Goal: Task Accomplishment & Management: Complete application form

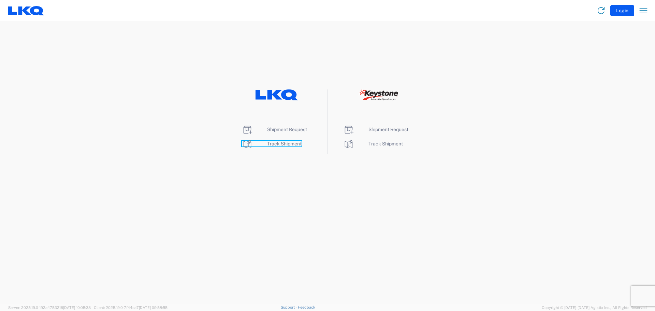
click at [280, 143] on span "Track Shipment" at bounding box center [284, 143] width 34 height 5
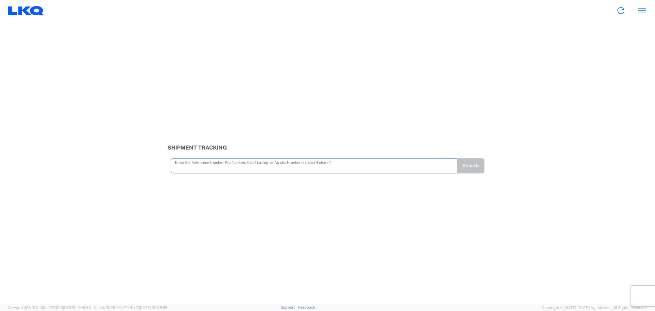
click at [280, 168] on input "text" at bounding box center [314, 165] width 278 height 12
type input "56467726"
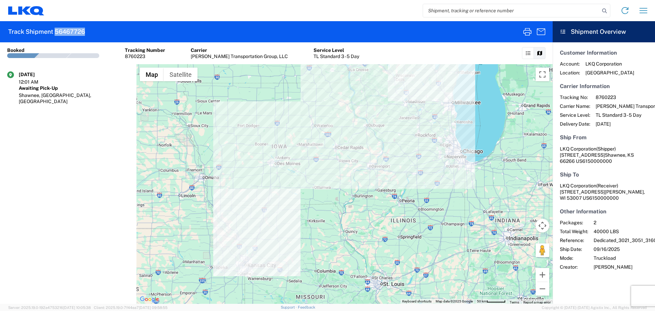
drag, startPoint x: 93, startPoint y: 30, endPoint x: 56, endPoint y: 32, distance: 36.6
click at [56, 32] on agx-form-header "Track Shipment 56467726" at bounding box center [276, 31] width 553 height 21
copy h2 "56467726"
click at [480, 9] on input "search" at bounding box center [511, 10] width 177 height 13
paste input "56467726"
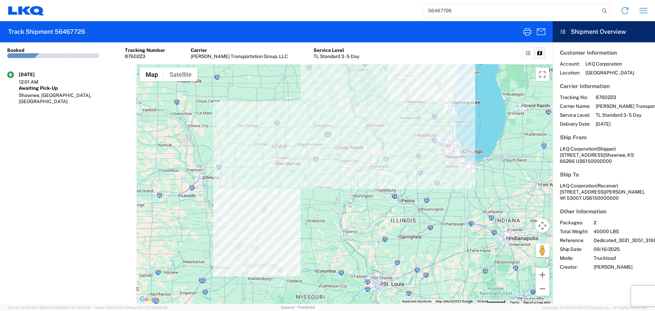
drag, startPoint x: 415, startPoint y: 9, endPoint x: 374, endPoint y: 3, distance: 41.0
click at [374, 3] on div "56467726 Home Shipment request Shipment tracking" at bounding box center [348, 10] width 608 height 16
type input "56467726"
click at [28, 12] on icon at bounding box center [24, 10] width 13 height 8
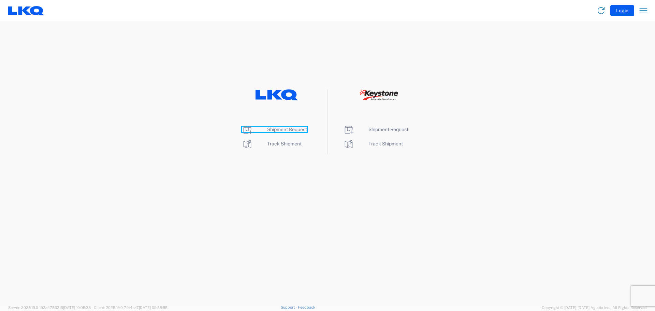
click at [298, 130] on span "Shipment Request" at bounding box center [287, 129] width 40 height 5
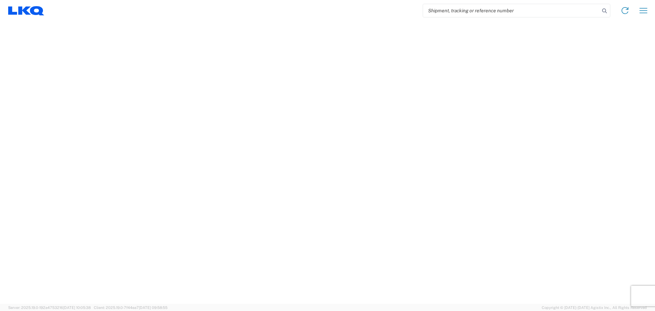
select select "FULL"
select select "LBS"
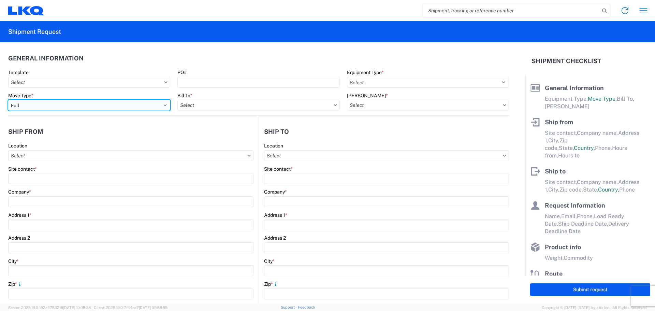
click at [72, 103] on select "Select Full Partial TL" at bounding box center [89, 105] width 162 height 11
select select "PARTIAL_TL"
click at [8, 100] on select "Select Full Partial TL" at bounding box center [89, 105] width 162 height 11
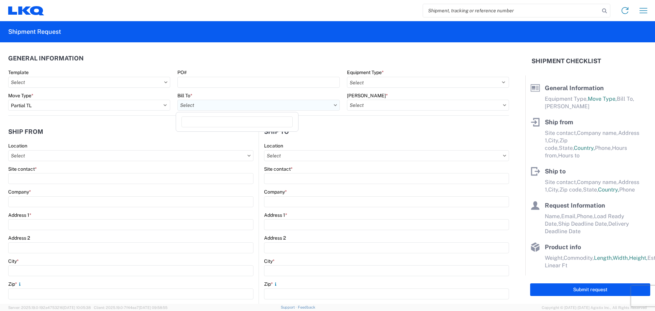
click at [267, 105] on input "text" at bounding box center [258, 105] width 162 height 11
type input "3021"
click at [239, 139] on div "3021 - [US_STATE][GEOGRAPHIC_DATA]" at bounding box center [236, 135] width 119 height 11
type input "3021 - [US_STATE][GEOGRAPHIC_DATA]"
click at [413, 105] on input "text" at bounding box center [428, 105] width 162 height 11
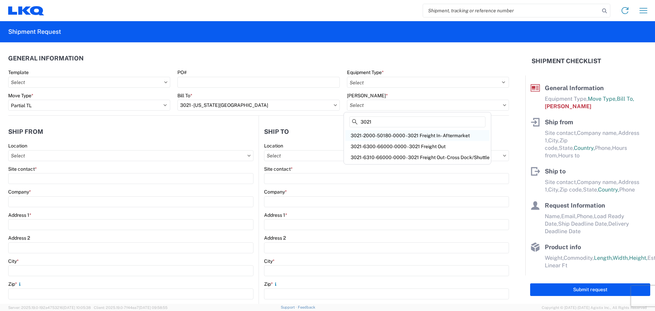
type input "3021"
click at [390, 132] on div "3021-2000-50180-0000 - 3021 Freight In - Aftermarket" at bounding box center [417, 135] width 144 height 11
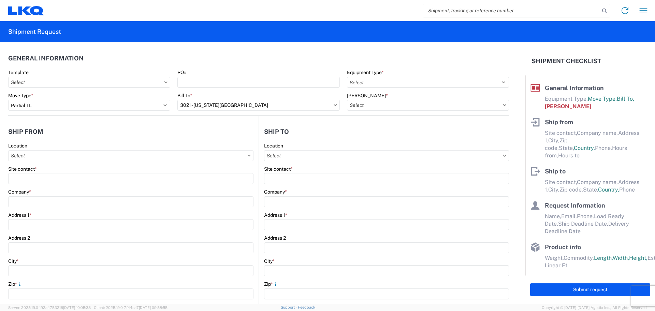
type input "3021-2000-50180-0000 - 3021 Freight In - Aftermarket"
click at [76, 156] on input "text" at bounding box center [130, 155] width 245 height 11
type input "3021"
click at [57, 185] on div "3021 - [US_STATE][GEOGRAPHIC_DATA]" at bounding box center [69, 186] width 119 height 11
type input "3021 - [US_STATE][GEOGRAPHIC_DATA]"
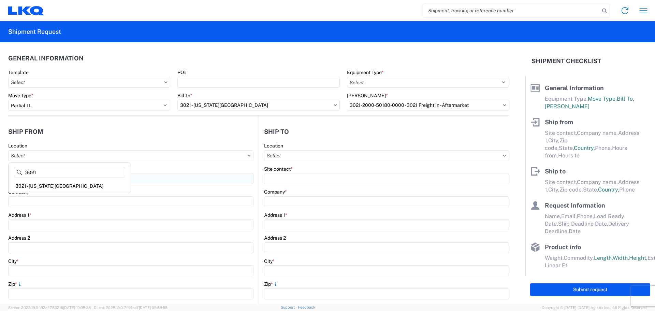
type input "LKQ Corporation"
type input "[STREET_ADDRESS]"
type input "Suite 100"
type input "Shawnee"
type input "66226"
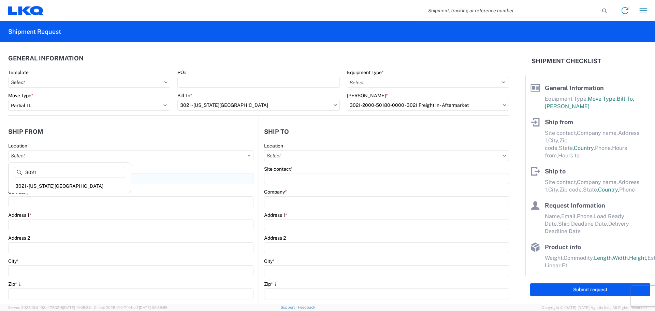
select select "KS"
select select "US"
type input "[PHONE_NUMBER]"
type input "07:00"
type input "21:00"
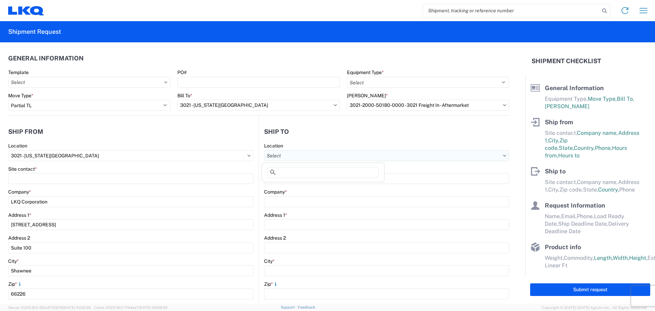
click at [327, 156] on input "text" at bounding box center [386, 155] width 245 height 11
type input "3126"
click at [312, 188] on div "3126 - [GEOGRAPHIC_DATA] (126)" at bounding box center [322, 186] width 119 height 11
type input "3126 - [GEOGRAPHIC_DATA] (126)"
type input "LKQ Corporation"
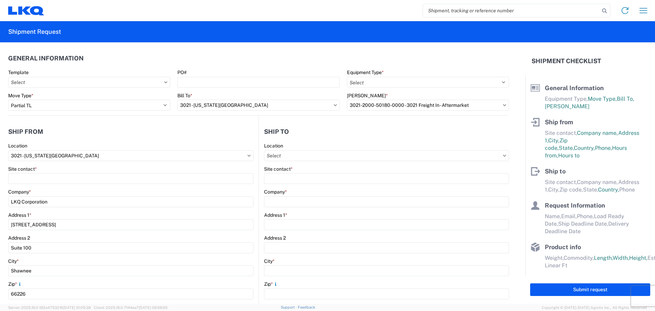
type input "[STREET_ADDRESS]"
type input "[GEOGRAPHIC_DATA]"
type input "65803"
select select "MO"
select select "US"
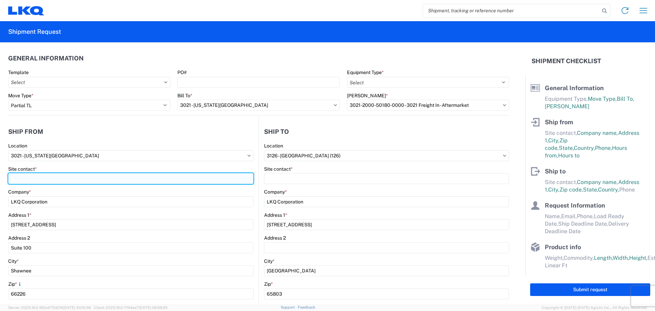
click at [44, 181] on input "Site contact *" at bounding box center [130, 178] width 245 height 11
click at [22, 180] on input "[PERSON_NAME]" at bounding box center [130, 178] width 245 height 11
type input "[PERSON_NAME]"
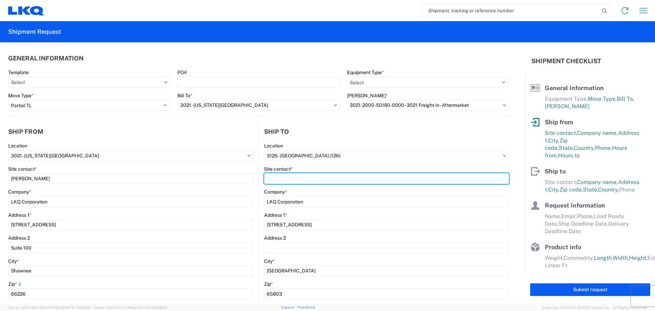
click at [316, 180] on input "Site contact *" at bounding box center [386, 178] width 245 height 11
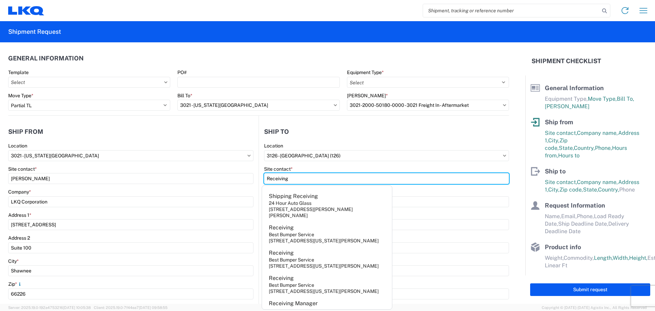
type input "Receiving"
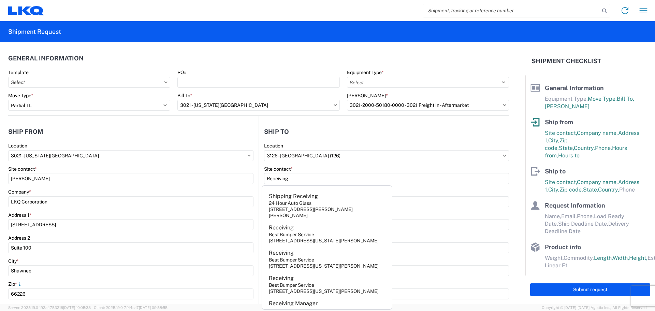
click at [308, 66] on agx-form-section "General Information Template PO# Equipment Type * Select 53’ Dry Van Flatbed Dr…" at bounding box center [258, 83] width 501 height 65
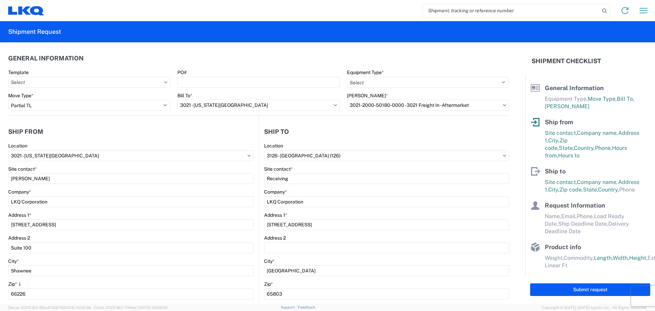
scroll to position [171, 0]
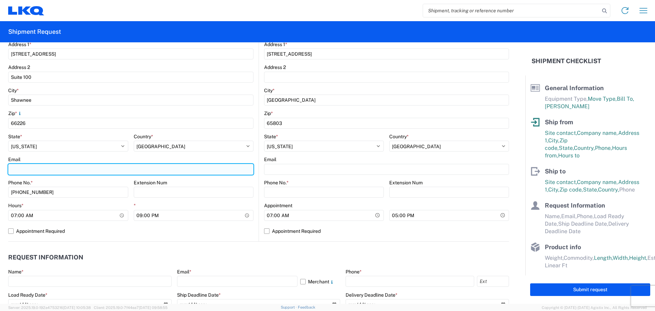
click at [52, 171] on input "Email" at bounding box center [130, 169] width 245 height 11
type input "[EMAIL_ADDRESS][DOMAIN_NAME]"
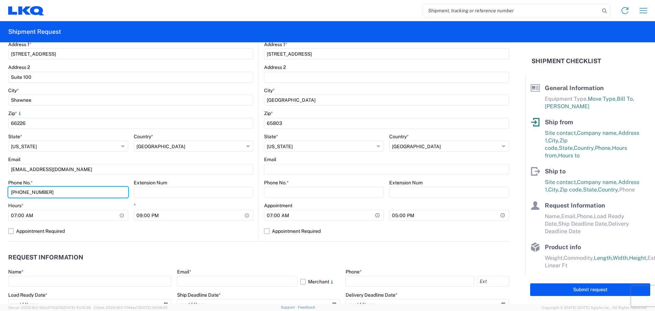
drag, startPoint x: 59, startPoint y: 193, endPoint x: 0, endPoint y: 178, distance: 61.2
click at [0, 182] on form "General Information Template PO# Equipment Type * Select 53’ Dry Van Flatbed Dr…" at bounding box center [262, 172] width 525 height 261
type input "[PHONE_NUMBER]"
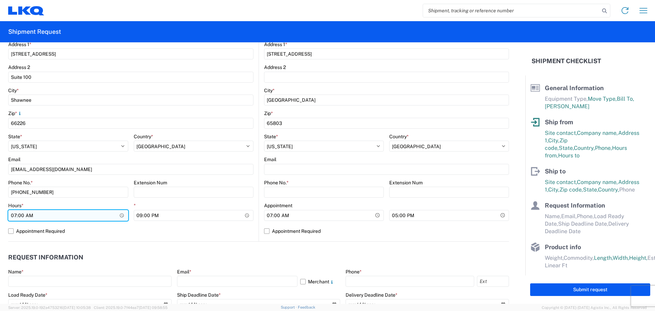
click at [13, 215] on input "07:00" at bounding box center [68, 215] width 120 height 11
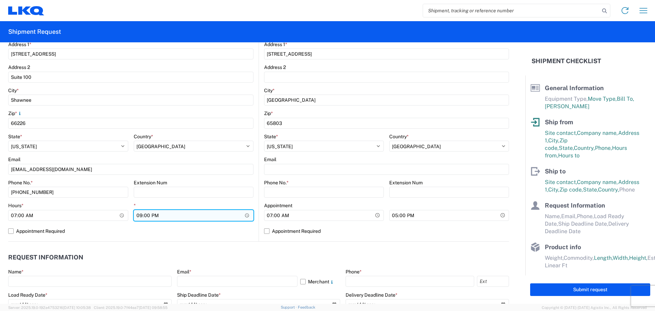
click at [137, 218] on input "21:00" at bounding box center [194, 215] width 120 height 11
type input "14:30"
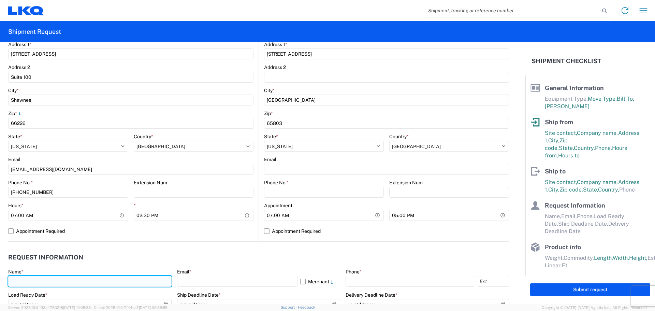
click at [67, 277] on input "text" at bounding box center [89, 281] width 163 height 11
type input "[PERSON_NAME]"
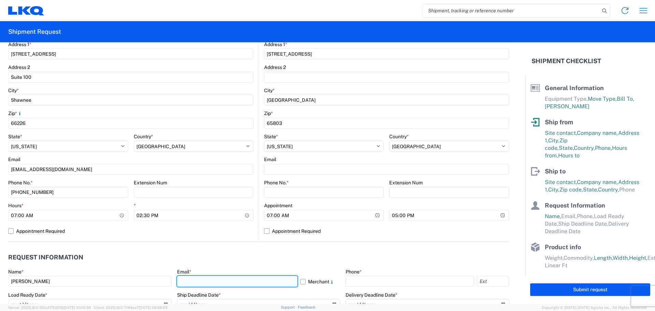
click at [204, 280] on input "text" at bounding box center [237, 281] width 120 height 11
type input "[EMAIL_ADDRESS][DOMAIN_NAME]"
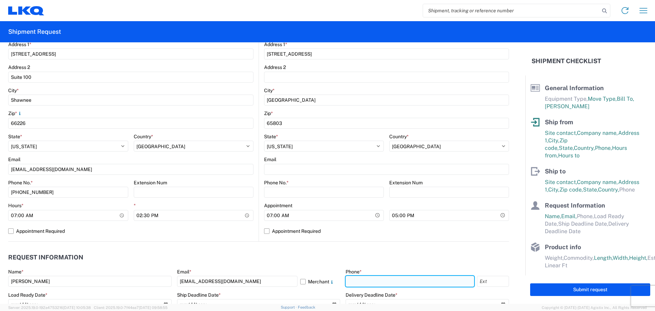
click at [371, 285] on input "text" at bounding box center [410, 281] width 129 height 11
type input "[PHONE_NUMBER]"
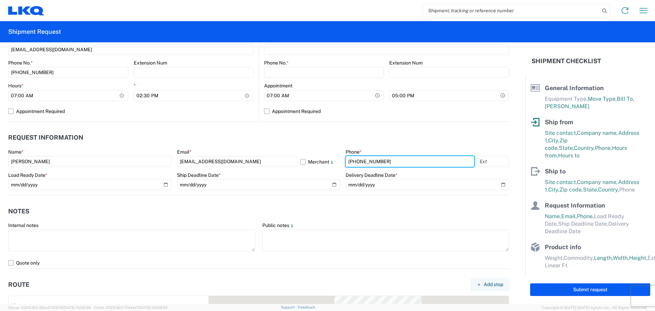
scroll to position [341, 0]
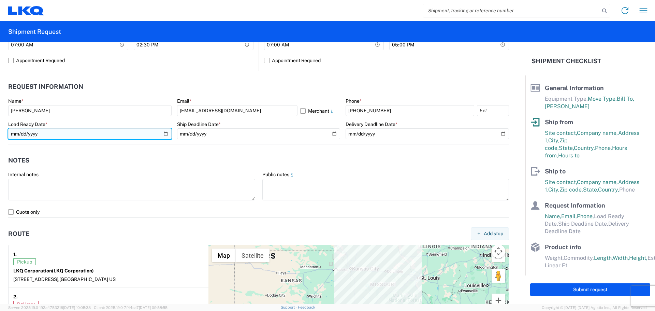
click at [163, 132] on input "date" at bounding box center [89, 133] width 163 height 11
type input "[DATE]"
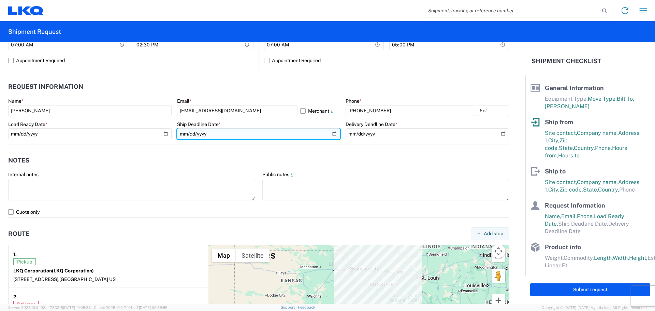
click at [329, 133] on input "date" at bounding box center [258, 133] width 163 height 11
type input "[DATE]"
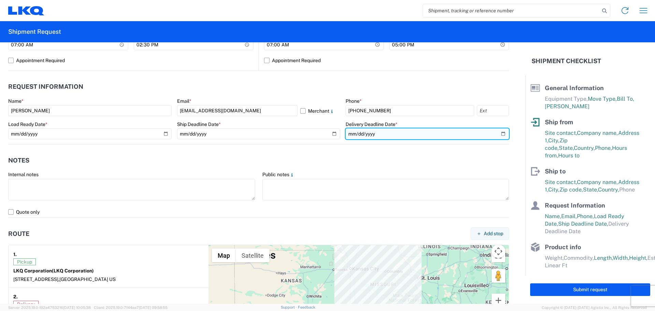
click at [497, 134] on input "date" at bounding box center [427, 133] width 163 height 11
type input "[DATE]"
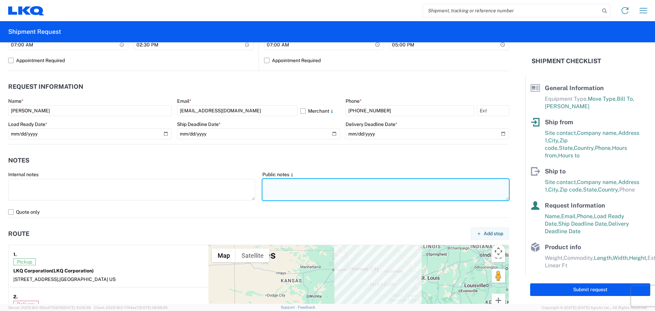
click at [262, 185] on textarea at bounding box center [385, 189] width 247 height 21
paste textarea "SKID 1 48.0 44.0 88.0 340.0 SKID 2 48.0 44.0 88.0 490.0 SKID 3 48.0 44.0 88.0 3…"
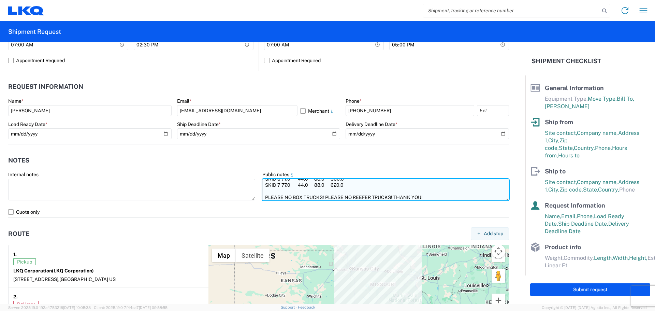
scroll to position [37, 0]
drag, startPoint x: 423, startPoint y: 198, endPoint x: 262, endPoint y: 199, distance: 160.7
click at [262, 199] on textarea "SKID 1 48.0 44.0 88.0 340.0 SKID 2 48.0 44.0 88.0 490.0 SKID 3 48.0 44.0 88.0 3…" at bounding box center [385, 189] width 247 height 21
click at [262, 182] on textarea "SKID 1 48.0 44.0 88.0 340.0 SKID 2 48.0 44.0 88.0 490.0 SKID 3 48.0 44.0 88.0 3…" at bounding box center [385, 189] width 247 height 21
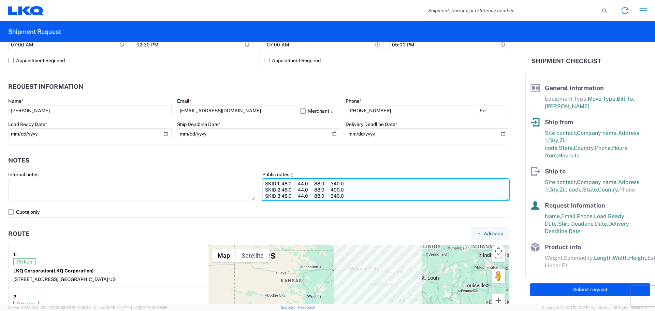
paste textarea "PLEASE NO BOX TRUCKS! PLEASE NO REEFER TRUCKS! THANK YOU!"
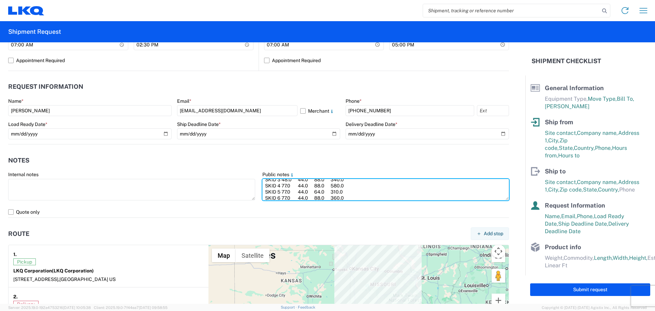
scroll to position [49, 0]
drag, startPoint x: 261, startPoint y: 182, endPoint x: 482, endPoint y: 233, distance: 227.5
click at [482, 233] on form "General Information Template PO# Equipment Type * Select 53’ Dry Van Flatbed Dr…" at bounding box center [262, 172] width 525 height 261
type textarea "PLEASE NO BOX TRUCKS! PLEASE NO REEFER TRUCKS! THANK YOU! SKID 1 48.0 44.0 88.0…"
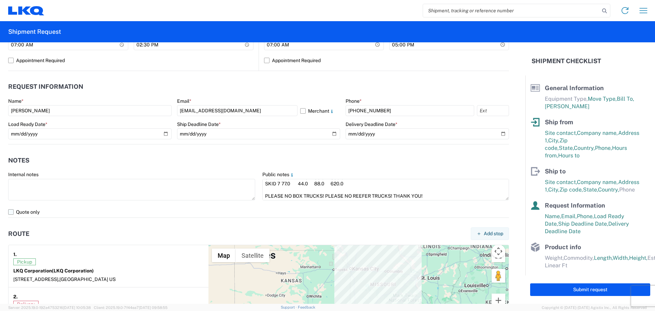
click at [10, 211] on label "Quote only" at bounding box center [258, 211] width 501 height 11
click at [0, 0] on input "Quote only" at bounding box center [0, 0] width 0 height 0
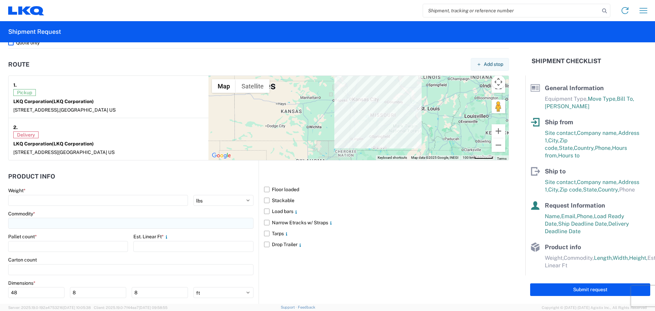
scroll to position [512, 0]
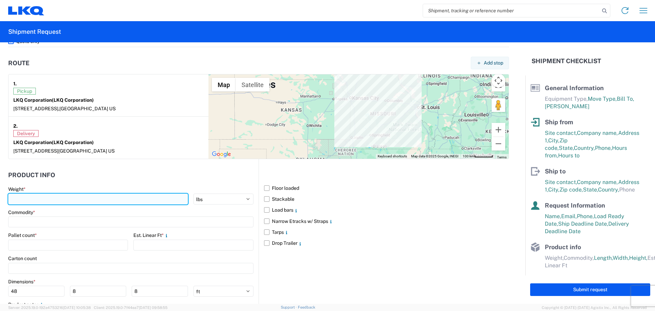
click at [59, 201] on input "number" at bounding box center [98, 198] width 180 height 11
type input "4120"
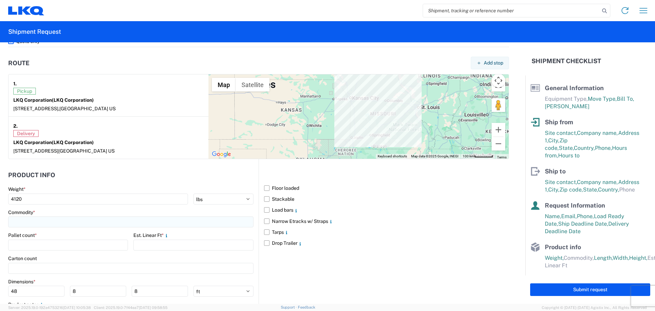
click at [38, 224] on input at bounding box center [130, 221] width 245 height 11
type input "G"
click at [38, 254] on div "General Auto Parts (dry)" at bounding box center [69, 252] width 119 height 11
type input "General Auto Parts (dry)"
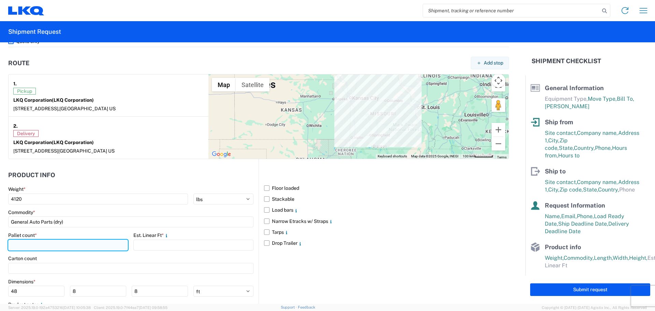
click at [44, 244] on input "number" at bounding box center [68, 245] width 120 height 11
type input "7"
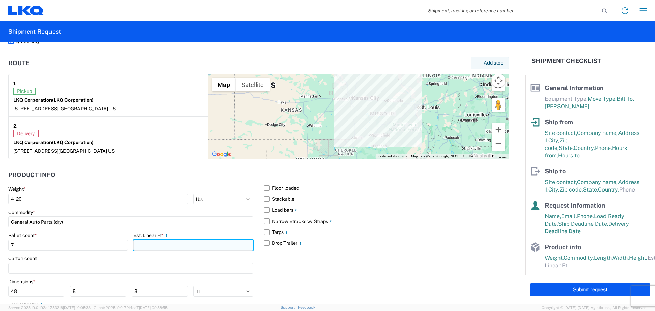
click at [151, 241] on input "number" at bounding box center [193, 245] width 120 height 11
type input "17.52"
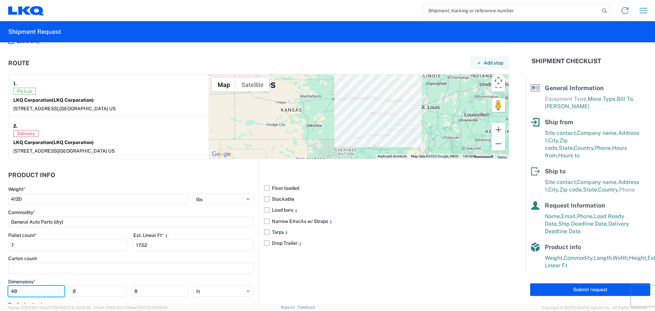
click at [22, 293] on input "48" at bounding box center [36, 291] width 56 height 11
type input "4"
type input "98"
type input "40"
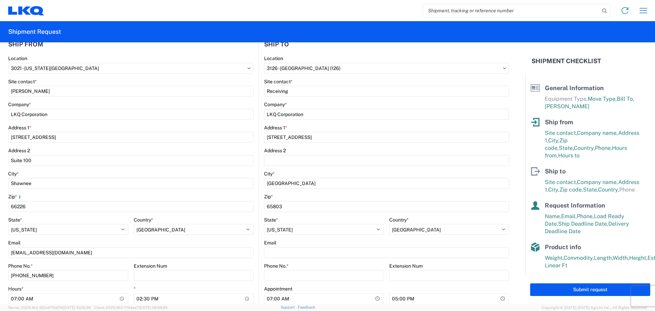
scroll to position [0, 0]
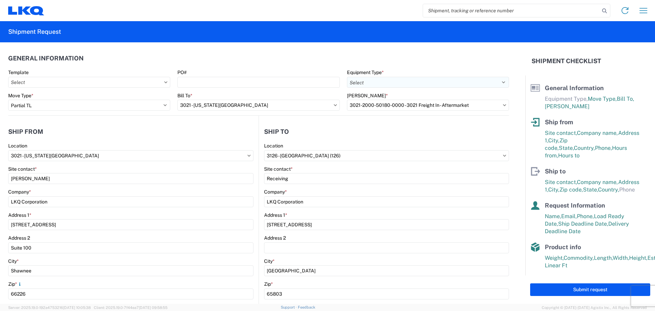
type input "74"
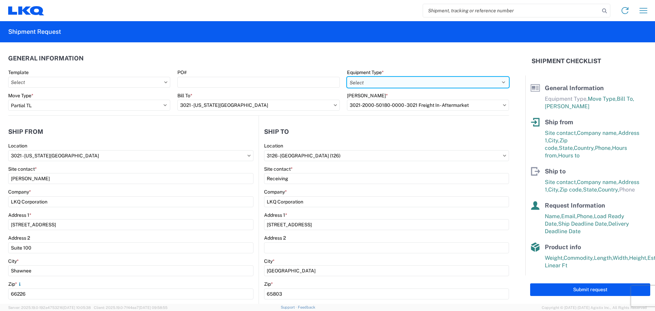
drag, startPoint x: 425, startPoint y: 83, endPoint x: 427, endPoint y: 87, distance: 4.6
click at [425, 83] on select "Select 53’ Dry Van Flatbed Dropdeck (van) Lowboy (flatbed) Rail" at bounding box center [428, 82] width 162 height 11
select select "STDV"
click at [347, 77] on select "Select 53’ Dry Van Flatbed Dropdeck (van) Lowboy (flatbed) Rail" at bounding box center [428, 82] width 162 height 11
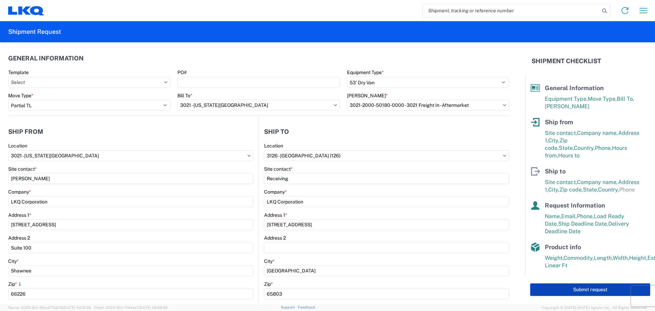
click at [565, 289] on button "Submit request" at bounding box center [590, 289] width 120 height 13
select select "US"
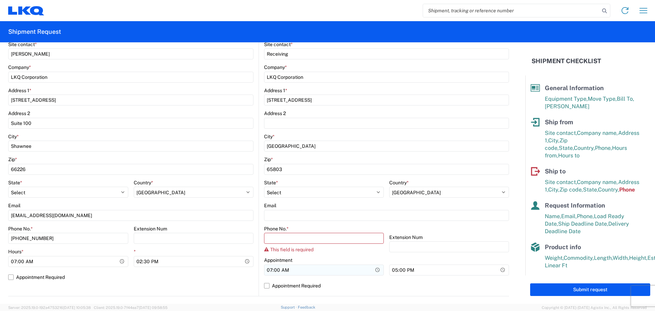
scroll to position [136, 0]
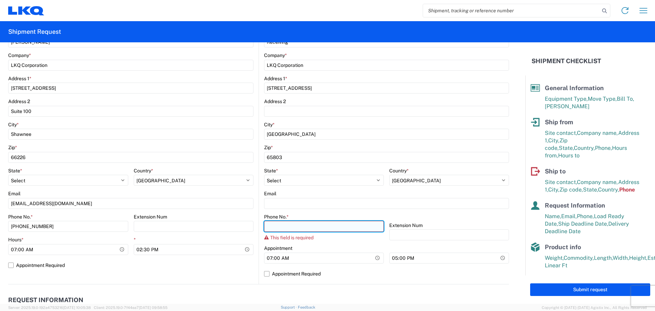
click at [286, 225] on input "Phone No. *" at bounding box center [324, 226] width 120 height 11
click at [369, 229] on input "Phone No. *" at bounding box center [324, 226] width 120 height 11
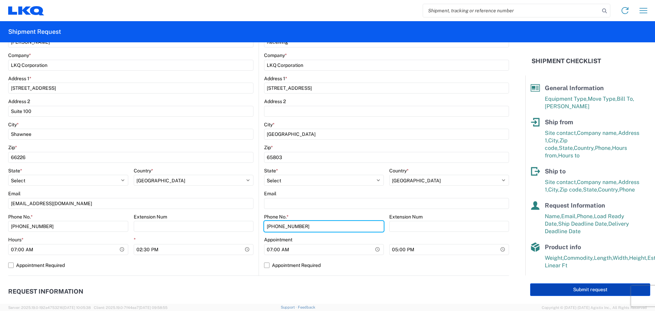
type input "[PHONE_NUMBER]"
click at [571, 287] on button "Submit request" at bounding box center [590, 289] width 120 height 13
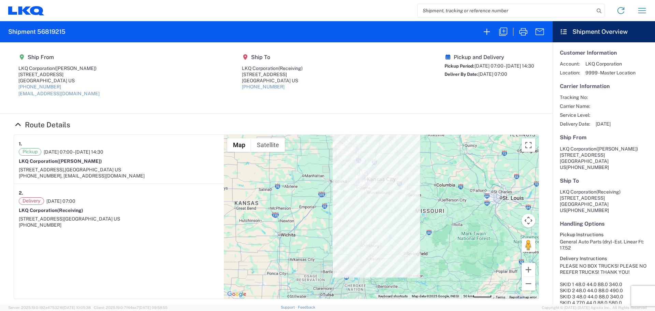
click at [310, 11] on div "Home Shipment request Shipment tracking" at bounding box center [348, 10] width 608 height 16
click at [524, 33] on icon "button" at bounding box center [523, 31] width 11 height 11
click at [31, 10] on icon at bounding box center [37, 10] width 14 height 9
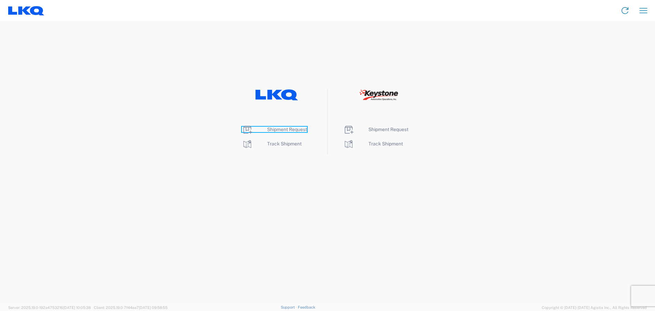
click at [292, 129] on span "Shipment Request" at bounding box center [287, 129] width 40 height 5
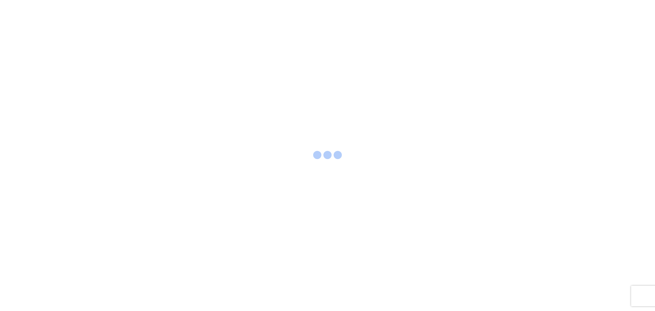
select select "FULL"
select select "LBS"
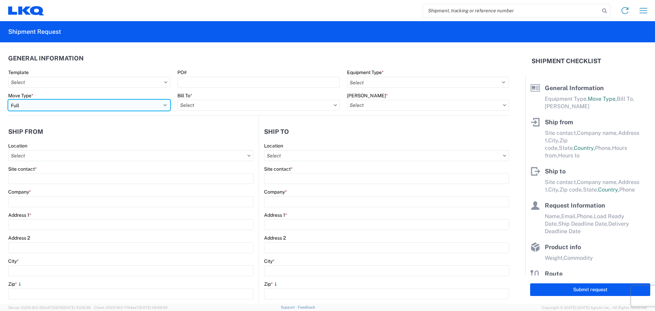
click at [45, 106] on select "Select Full Partial TL" at bounding box center [89, 105] width 162 height 11
select select "PARTIAL_TL"
click at [8, 100] on select "Select Full Partial TL" at bounding box center [89, 105] width 162 height 11
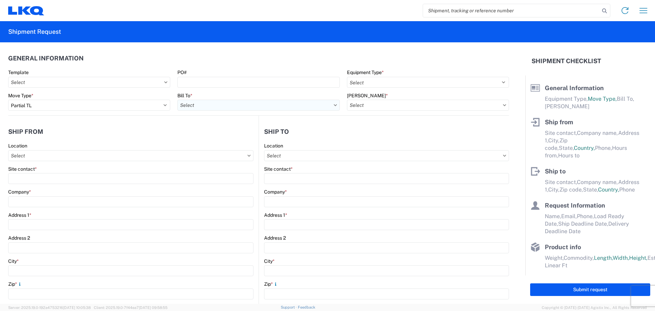
click at [232, 102] on input "text" at bounding box center [258, 105] width 162 height 11
type input "3021"
click at [216, 137] on div "3021 - [US_STATE][GEOGRAPHIC_DATA]" at bounding box center [236, 135] width 119 height 11
type input "3021 - [US_STATE][GEOGRAPHIC_DATA]"
click at [411, 105] on input "text" at bounding box center [428, 105] width 162 height 11
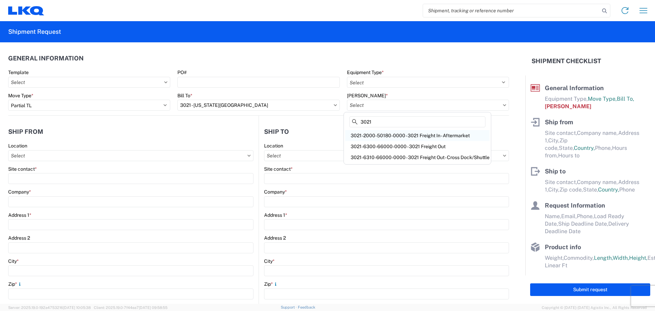
type input "3021"
click at [399, 134] on div "3021-2000-50180-0000 - 3021 Freight In - Aftermarket" at bounding box center [417, 135] width 144 height 11
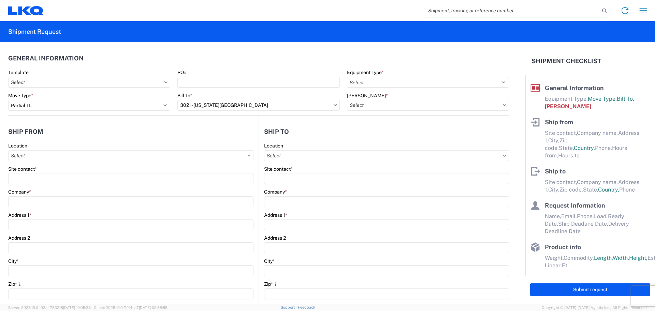
type input "3021-2000-50180-0000 - 3021 Freight In - Aftermarket"
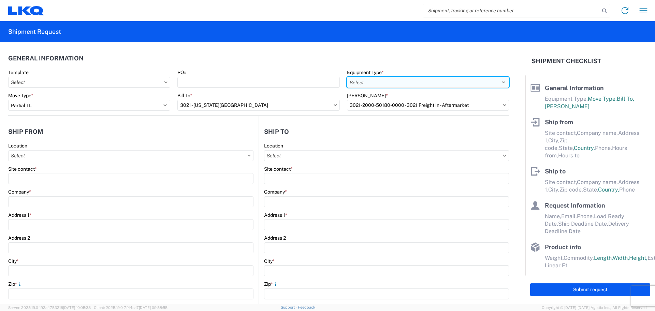
click at [375, 85] on select "Select 53’ Dry Van Flatbed Dropdeck (van) Lowboy (flatbed) Rail" at bounding box center [428, 82] width 162 height 11
select select "STDV"
click at [347, 77] on select "Select 53’ Dry Van Flatbed Dropdeck (van) Lowboy (flatbed) Rail" at bounding box center [428, 82] width 162 height 11
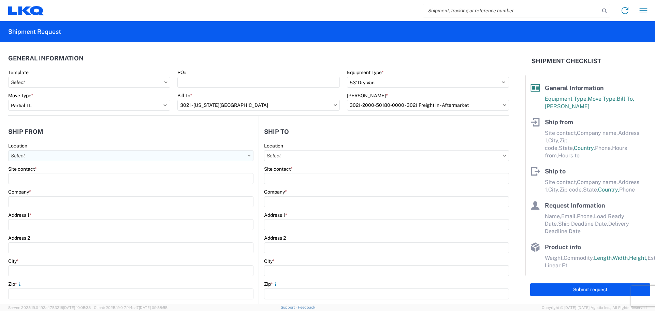
click at [59, 156] on input "text" at bounding box center [130, 155] width 245 height 11
type input "3021"
click at [43, 181] on div "3021 - [US_STATE][GEOGRAPHIC_DATA]" at bounding box center [69, 186] width 119 height 11
type input "3021 - [US_STATE][GEOGRAPHIC_DATA]"
type input "LKQ Corporation"
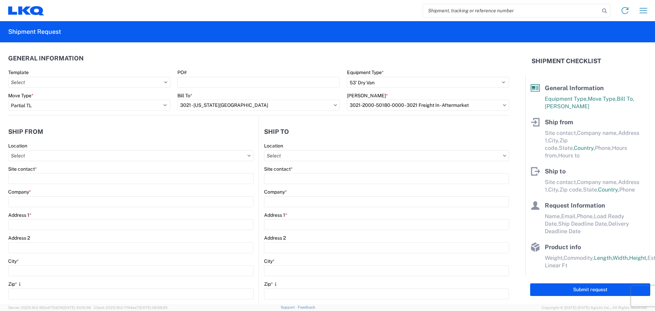
type input "[STREET_ADDRESS]"
type input "Suite 100"
type input "Shawnee"
type input "66226"
select select "KS"
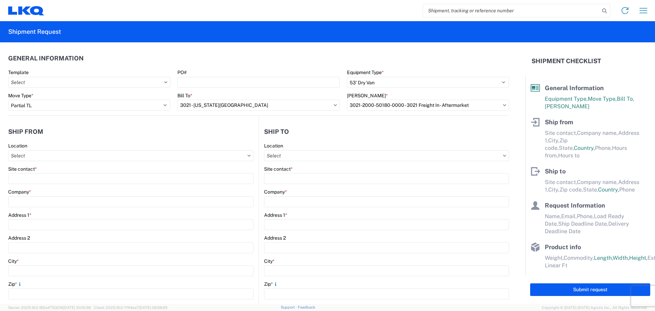
select select "US"
type input "[PHONE_NUMBER]"
type input "07:00"
type input "21:00"
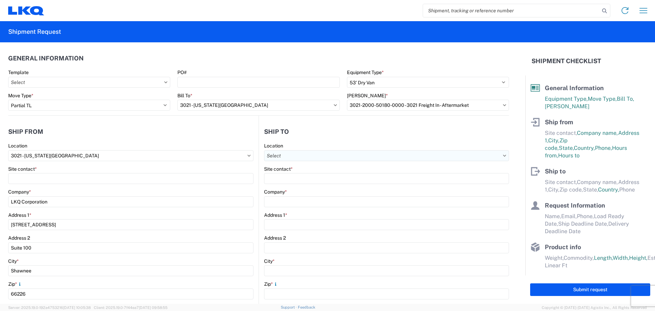
click at [287, 152] on input "text" at bounding box center [386, 155] width 245 height 11
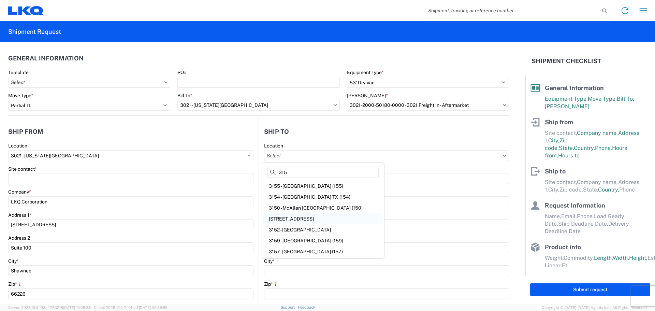
type input "315"
click at [293, 222] on div "3315 - Milford CT" at bounding box center [322, 218] width 119 height 11
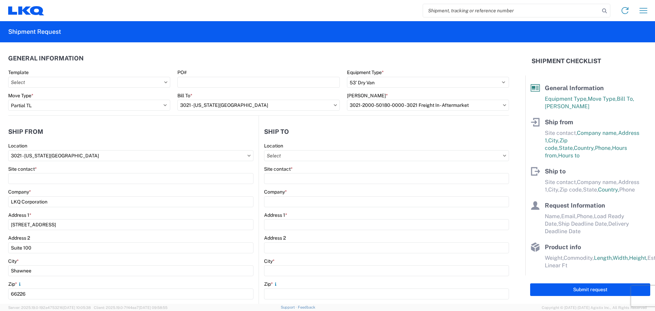
type input "3315 - Milford CT"
type input "LKQ Corporation"
type input "138 Furniture Row"
type input "Milford"
type input "06460"
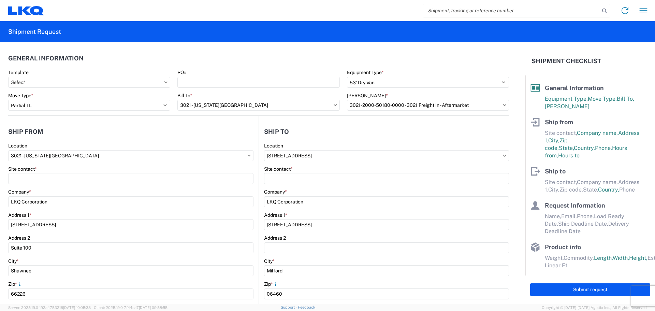
select select "US"
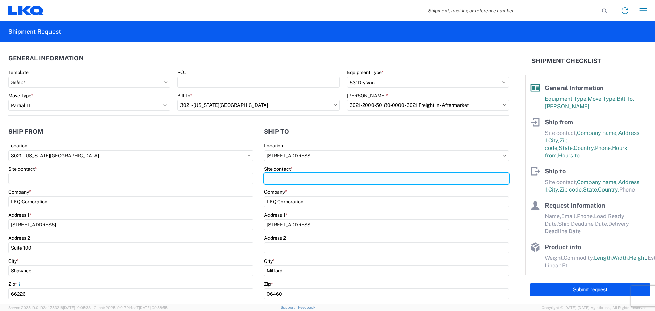
click at [295, 177] on input "Site contact *" at bounding box center [386, 178] width 245 height 11
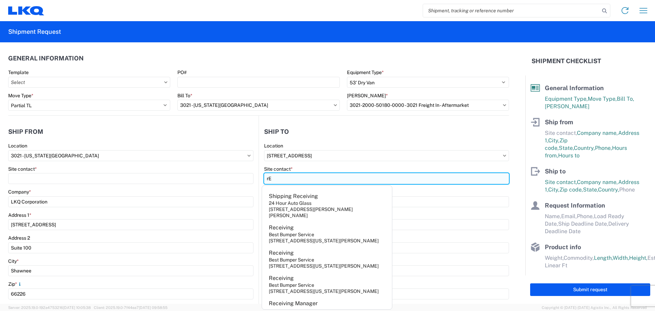
type input "r"
type input "Receiving"
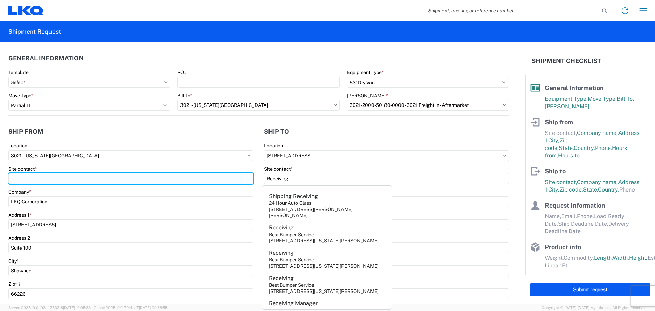
click at [28, 176] on input "Site contact *" at bounding box center [130, 178] width 245 height 11
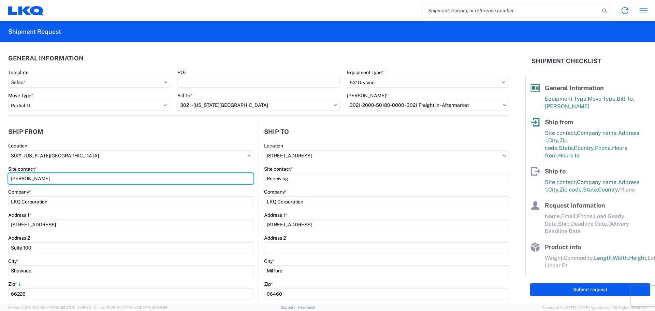
type input "[PERSON_NAME]"
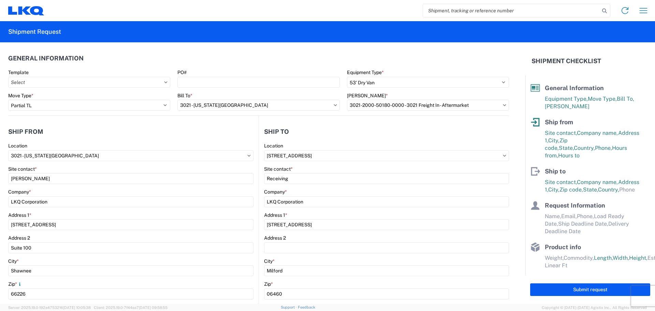
click at [148, 141] on agx-form-section "Ship from 3021 Location 3021 - Kansas City MO Site contact * Margaret I. Harris…" at bounding box center [133, 268] width 250 height 288
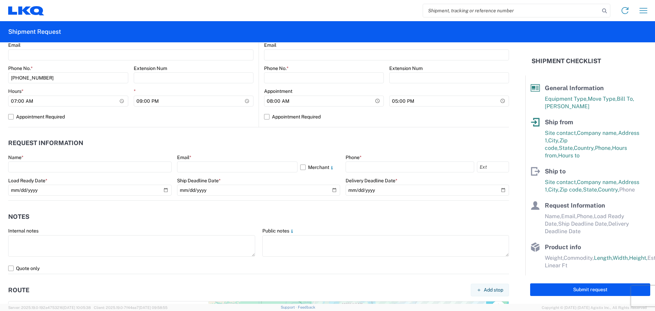
scroll to position [273, 0]
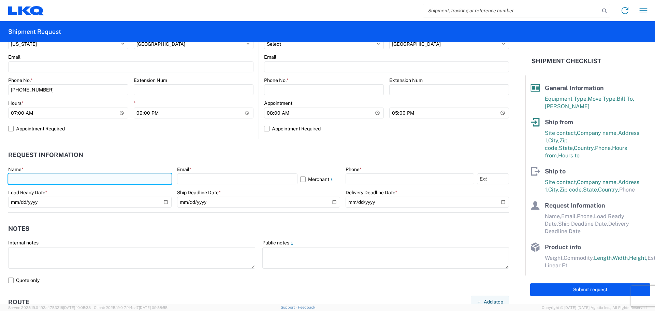
click at [22, 178] on input "text" at bounding box center [89, 178] width 163 height 11
type input "[PERSON_NAME]"
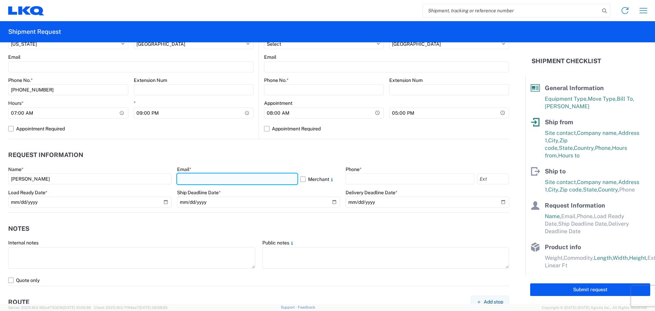
click at [194, 175] on input "text" at bounding box center [237, 178] width 120 height 11
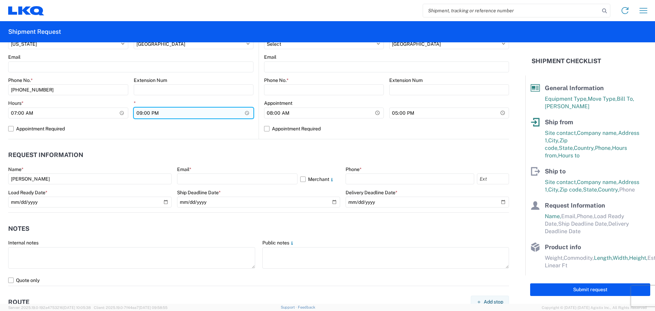
click at [134, 114] on input "21:00" at bounding box center [194, 112] width 120 height 11
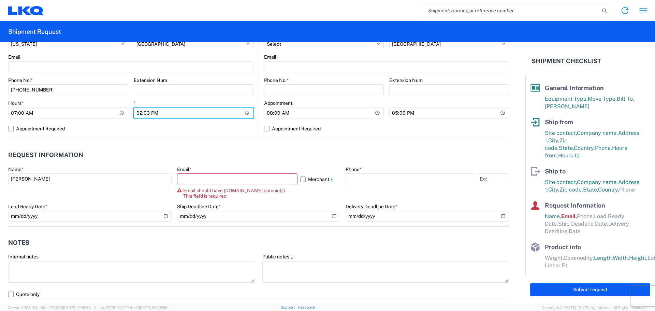
type input "14:30"
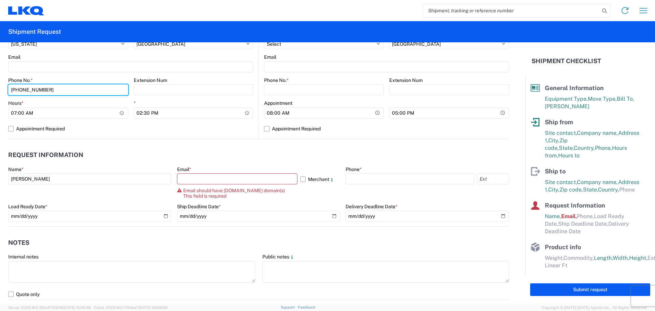
drag, startPoint x: 51, startPoint y: 93, endPoint x: 0, endPoint y: 91, distance: 50.9
click at [0, 91] on form "General Information Template PO# Equipment Type * Select 53’ Dry Van Flatbed Dr…" at bounding box center [262, 172] width 525 height 261
type input "[PHONE_NUMBER]"
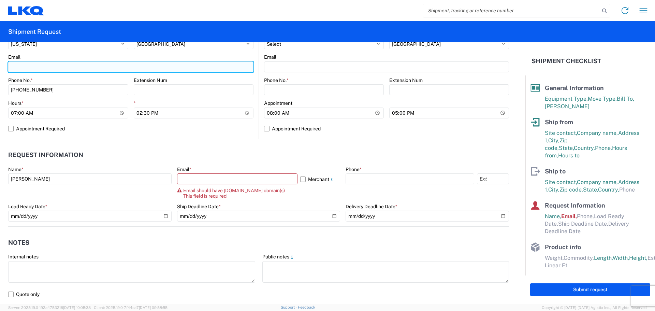
click at [47, 68] on input "Email" at bounding box center [130, 66] width 245 height 11
type input "[EMAIL_ADDRESS][DOMAIN_NAME]"
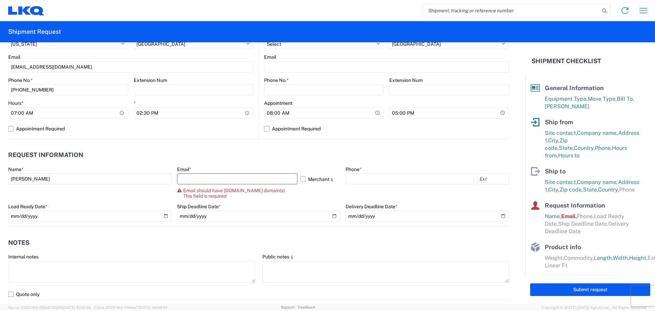
click at [221, 82] on div "Extension Num" at bounding box center [194, 80] width 120 height 6
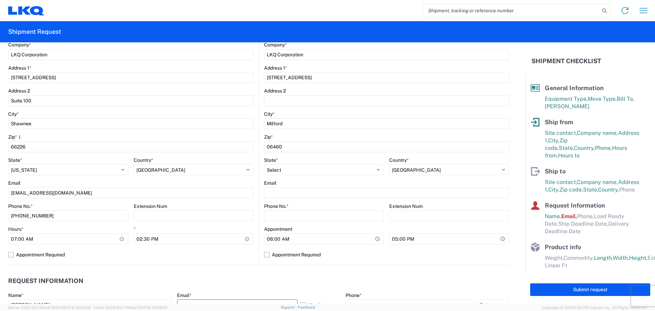
scroll to position [136, 0]
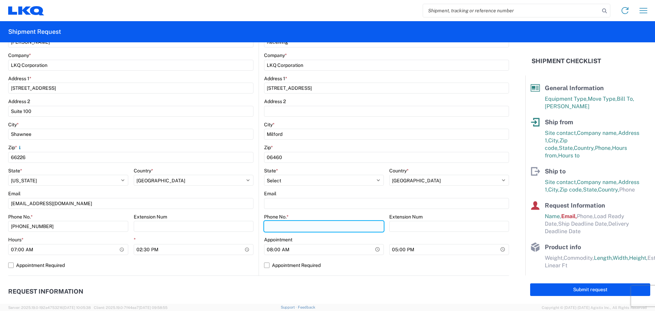
click at [290, 228] on input "Phone No. *" at bounding box center [324, 226] width 120 height 11
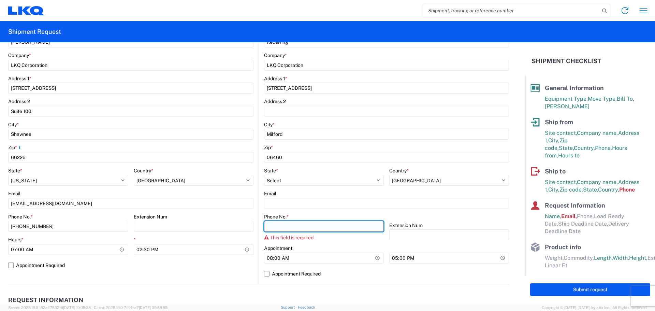
click at [318, 226] on input "Phone No. *" at bounding box center [324, 226] width 120 height 11
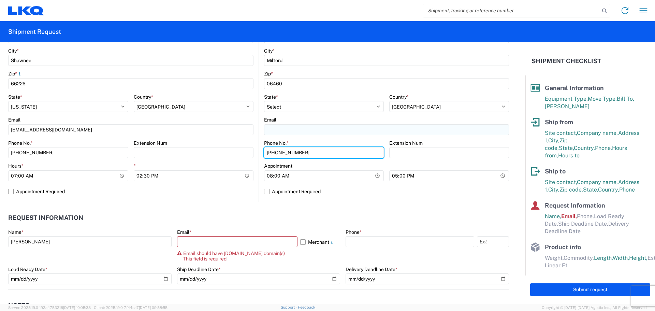
scroll to position [239, 0]
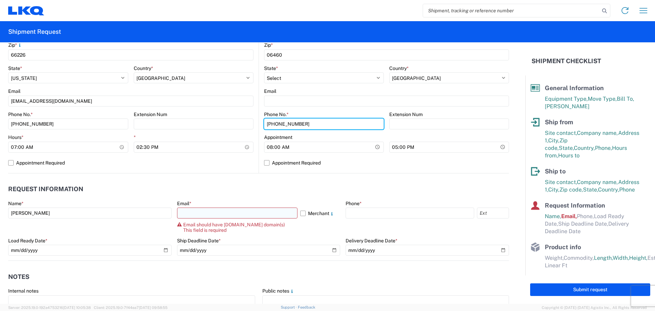
type input "203-882-3321"
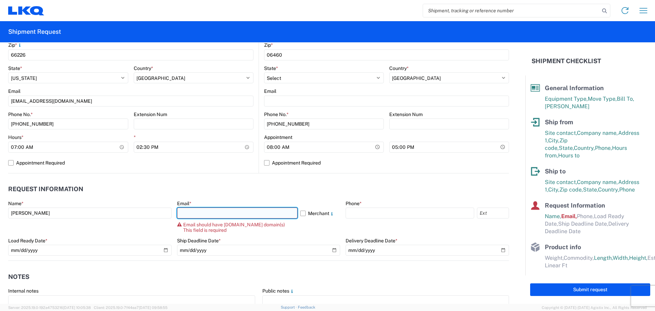
click at [229, 214] on input "text" at bounding box center [237, 212] width 120 height 11
type input "[EMAIL_ADDRESS][DOMAIN_NAME]"
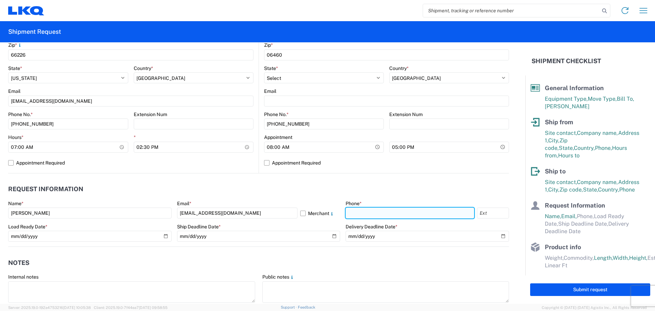
click at [376, 215] on input "text" at bounding box center [410, 212] width 129 height 11
type input "[PHONE_NUMBER]"
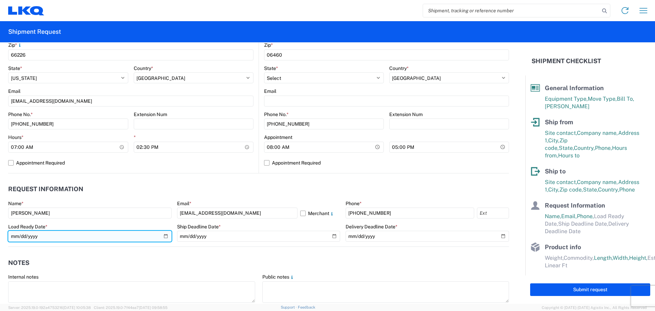
click at [165, 236] on input "date" at bounding box center [89, 236] width 163 height 11
type input "[DATE]"
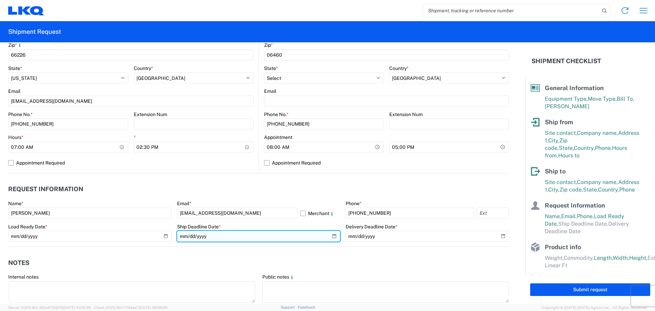
click at [329, 236] on input "date" at bounding box center [258, 236] width 163 height 11
type input "[DATE]"
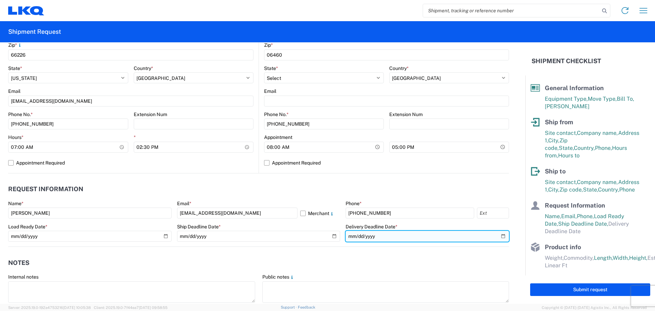
click at [501, 235] on input "date" at bounding box center [427, 236] width 163 height 11
click at [498, 234] on input "[DATE]" at bounding box center [427, 236] width 163 height 11
type input "2025-09-22"
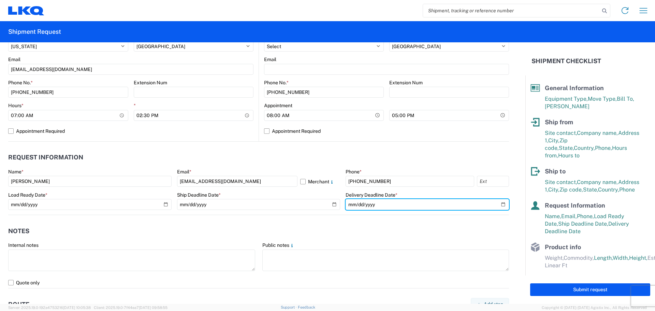
scroll to position [307, 0]
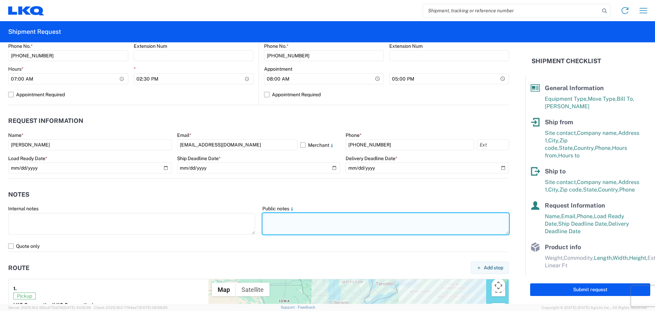
click at [297, 219] on textarea at bounding box center [385, 223] width 247 height 21
paste textarea "SKID 1 48.0 44.0 88.0 340.0 SKID 2 48.0 44.0 88.0 490.0 SKID 3 48.0 44.0 88.0 3…"
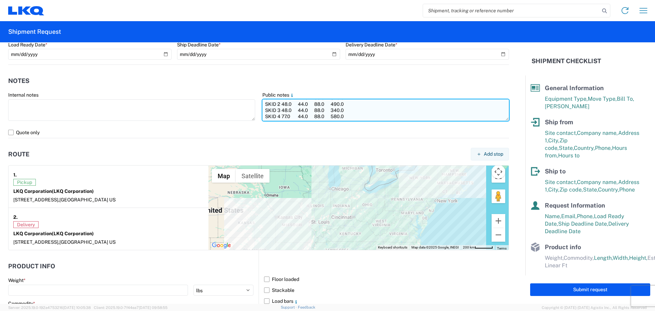
scroll to position [43, 0]
click at [420, 113] on textarea "PLEASE NO BOX TRUCKS! PLEASE NO REEFER TRUCKS! THANK YOU! SKID 1 48.0 44.0 88.0…" at bounding box center [385, 109] width 247 height 21
type textarea "PLEASE NO BOX TRUCKS! PLEASE NO REEFER TRUCKS! THANK YOU! SKID 1 48.0 44.0 88.0…"
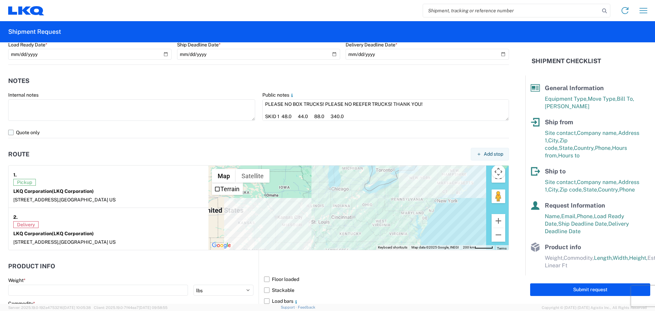
click at [10, 135] on label "Quote only" at bounding box center [258, 132] width 501 height 11
click at [0, 0] on input "Quote only" at bounding box center [0, 0] width 0 height 0
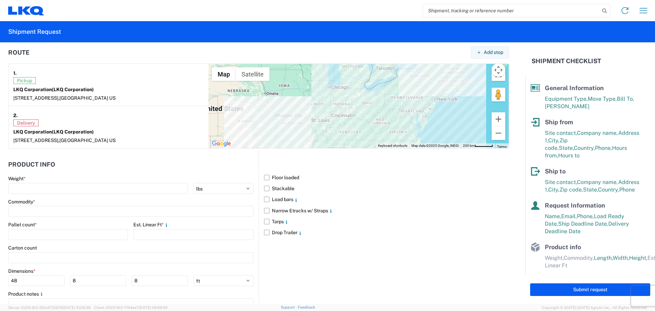
scroll to position [523, 0]
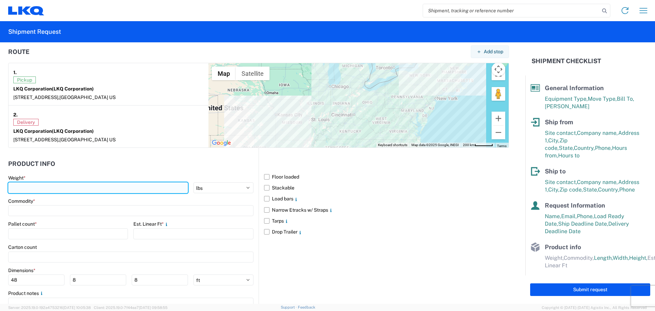
click at [18, 187] on input "number" at bounding box center [98, 187] width 180 height 11
type input "3040"
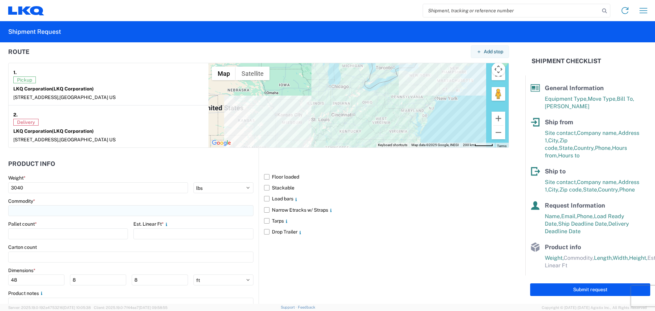
click at [24, 208] on input at bounding box center [130, 210] width 245 height 11
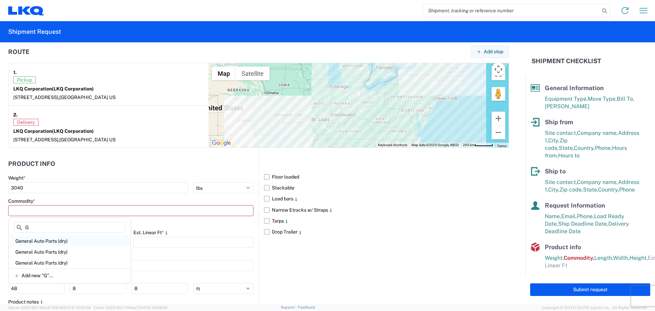
type input "G"
click at [53, 243] on div "General Auto Parts (dry)" at bounding box center [69, 240] width 119 height 11
type input "General Auto Parts (dry)"
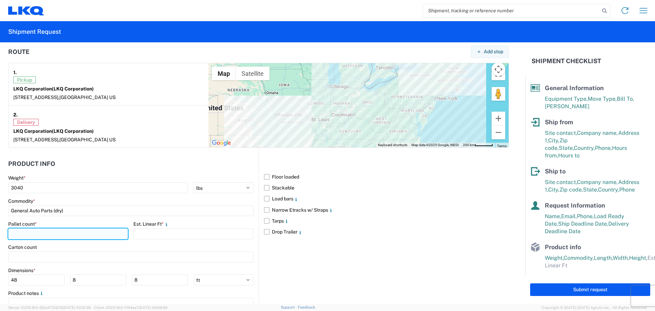
click at [51, 233] on input "number" at bounding box center [68, 233] width 120 height 11
type input "7"
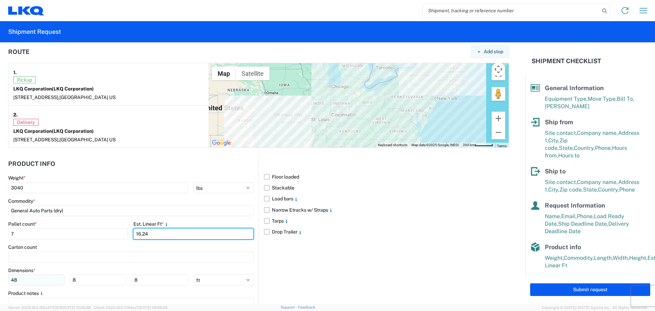
type input "16.24"
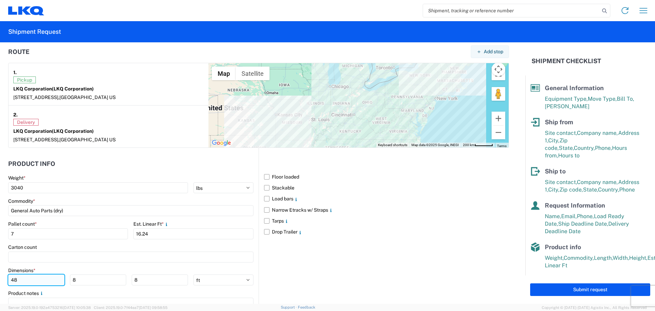
click at [29, 276] on input "48" at bounding box center [36, 279] width 56 height 11
type input "4"
type input "77"
type input "45"
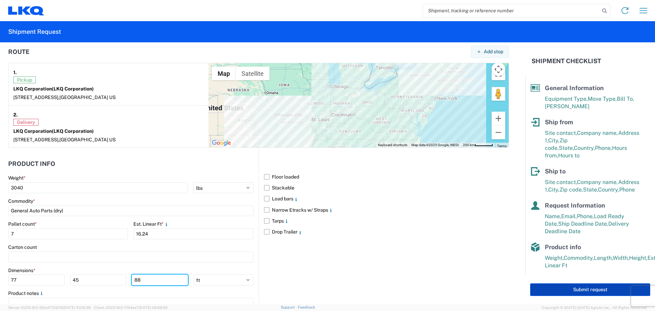
type input "88"
click at [532, 290] on button "Submit request" at bounding box center [590, 289] width 120 height 13
select select "US"
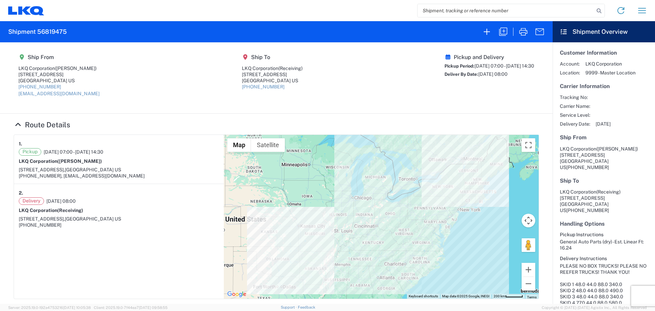
click at [341, 100] on agx-shipment-main-routing-info "Ship From LKQ Corporation (Margaret I. Harris) 24550 West 43rd Street, Suite 10…" at bounding box center [276, 77] width 525 height 57
click at [525, 32] on icon "button" at bounding box center [523, 31] width 11 height 11
